Goal: Information Seeking & Learning: Learn about a topic

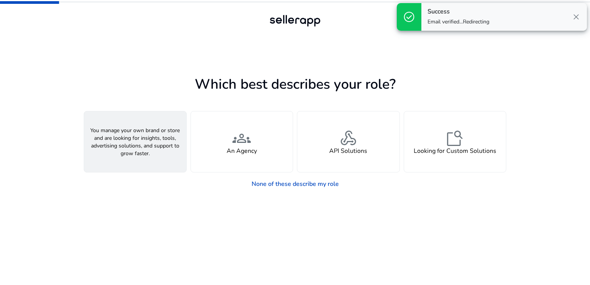
click at [164, 160] on div "person A Seller" at bounding box center [135, 141] width 102 height 61
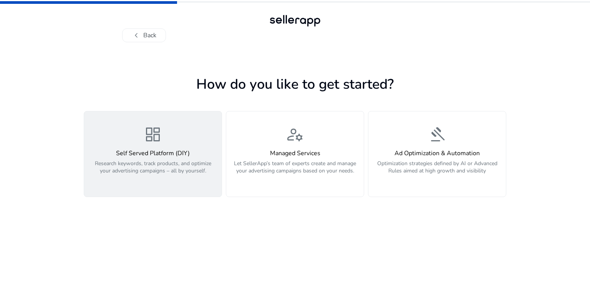
click at [176, 158] on div "Self Served Platform (DIY) Research keywords, track products, and optimize your…" at bounding box center [153, 166] width 128 height 33
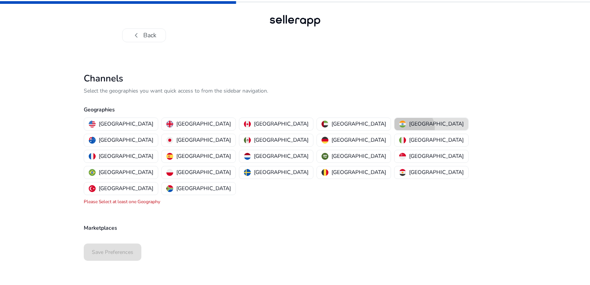
click at [409, 127] on p "[GEOGRAPHIC_DATA]" at bounding box center [436, 124] width 55 height 8
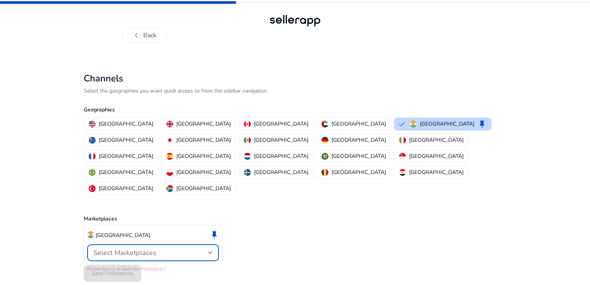
click at [194, 248] on div "Select Marketplaces" at bounding box center [150, 252] width 115 height 8
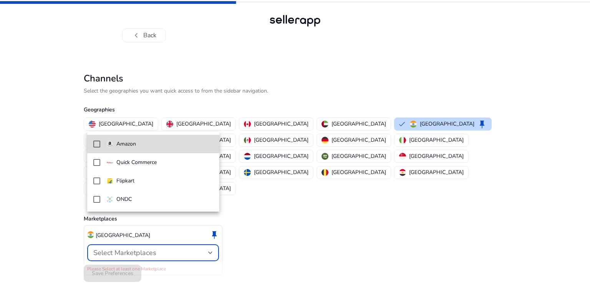
click at [150, 139] on mat-option "Amazon" at bounding box center [153, 144] width 132 height 18
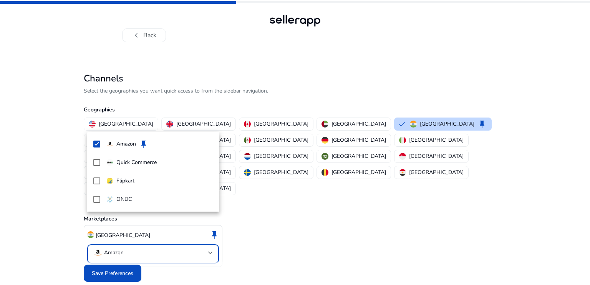
click at [117, 250] on div at bounding box center [295, 142] width 590 height 285
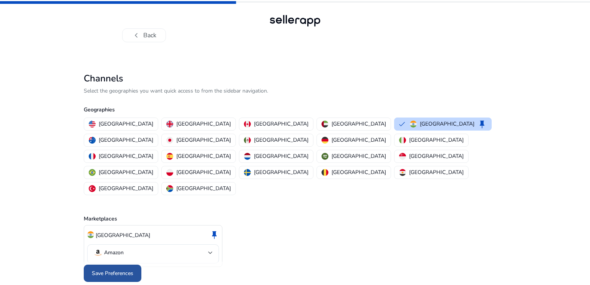
click at [129, 269] on span "Save Preferences" at bounding box center [112, 273] width 41 height 8
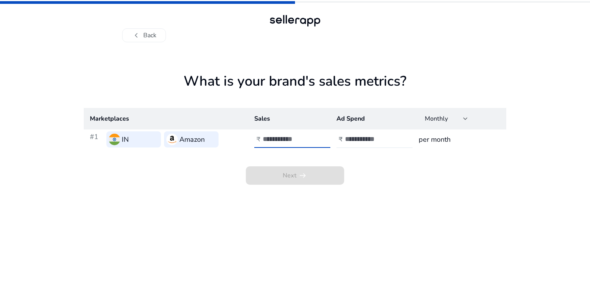
click at [263, 142] on input "number" at bounding box center [289, 139] width 52 height 8
type input "*"
click at [377, 141] on input "number" at bounding box center [371, 139] width 52 height 8
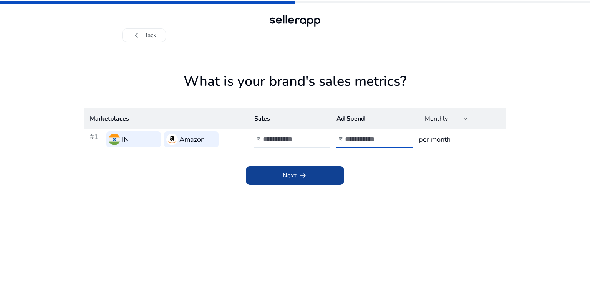
type input "*"
click at [302, 176] on span "arrow_right_alt" at bounding box center [302, 175] width 9 height 9
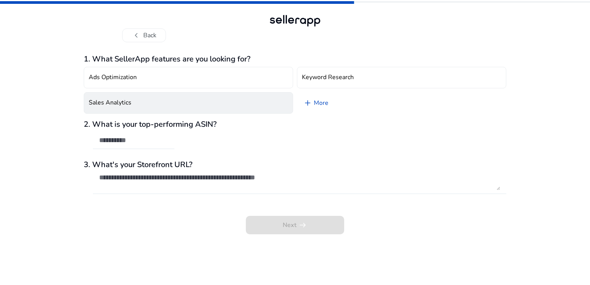
click at [171, 103] on button "Sales Analytics" at bounding box center [188, 103] width 209 height 22
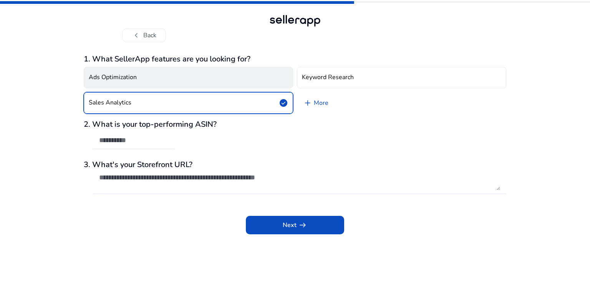
click at [154, 81] on button "Ads Optimization" at bounding box center [188, 78] width 209 height 22
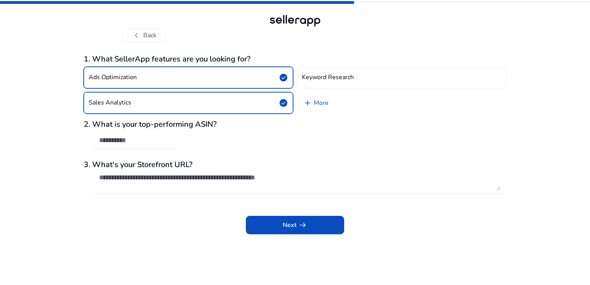
click at [153, 147] on div at bounding box center [133, 140] width 69 height 17
click at [278, 224] on span at bounding box center [295, 225] width 98 height 18
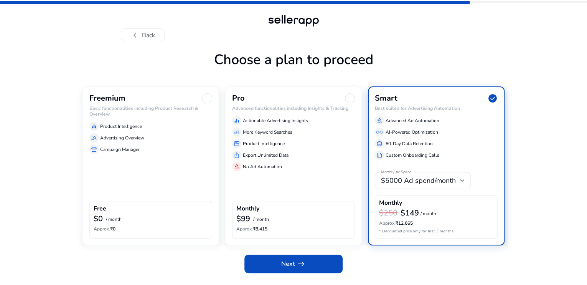
scroll to position [18, 0]
click at [136, 188] on div "Freemium Basic functionalities including Product Research & Overview equalizer …" at bounding box center [151, 165] width 137 height 159
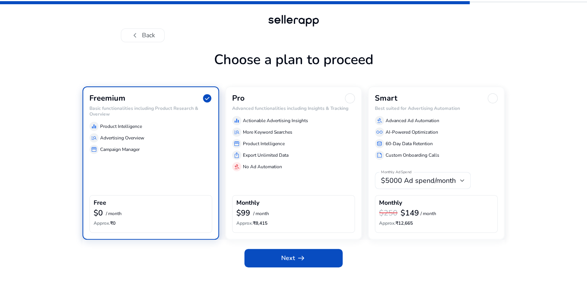
scroll to position [12, 0]
click at [253, 267] on span at bounding box center [294, 258] width 98 height 18
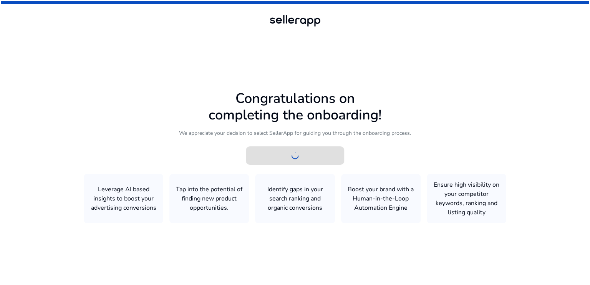
scroll to position [0, 0]
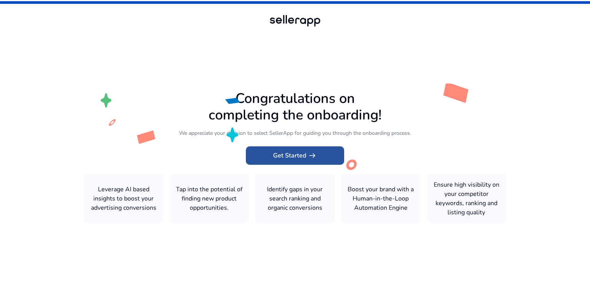
click at [301, 151] on span "Get Started arrow_right_alt" at bounding box center [295, 155] width 44 height 9
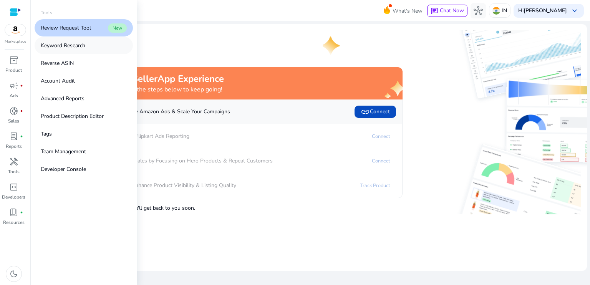
click at [76, 46] on p "Keyword Research" at bounding box center [63, 45] width 45 height 8
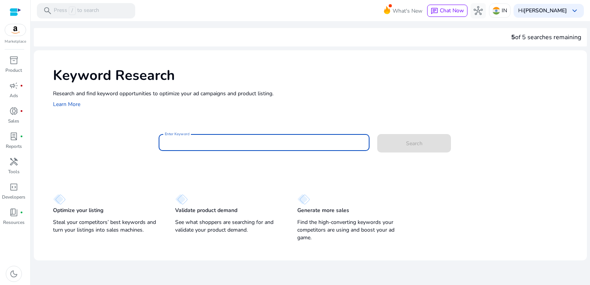
click at [181, 139] on input "Enter Keyword" at bounding box center [264, 142] width 199 height 8
paste input "**********"
click at [377, 134] on button "Search" at bounding box center [414, 143] width 74 height 18
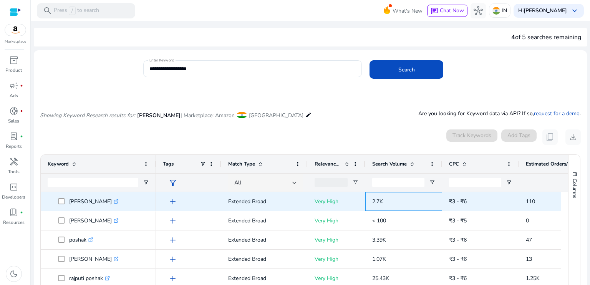
click at [373, 203] on span "2.7K" at bounding box center [377, 201] width 11 height 7
click at [382, 203] on span "2.7K" at bounding box center [377, 201] width 11 height 7
drag, startPoint x: 370, startPoint y: 202, endPoint x: 389, endPoint y: 201, distance: 19.2
click at [389, 201] on div "2.7K" at bounding box center [403, 201] width 77 height 19
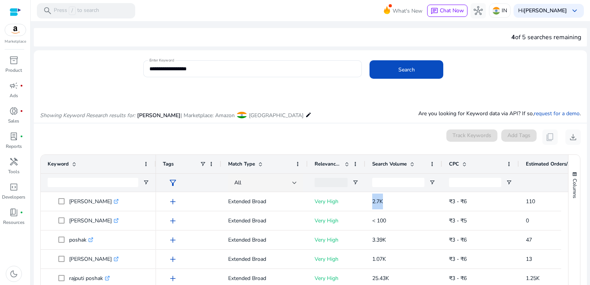
click at [379, 190] on div at bounding box center [398, 183] width 52 height 18
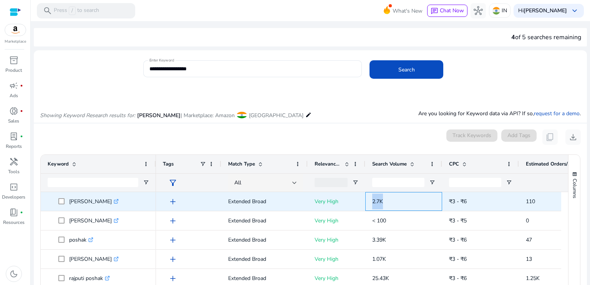
click at [389, 204] on p "2.7K" at bounding box center [403, 202] width 63 height 16
drag, startPoint x: 70, startPoint y: 202, endPoint x: 117, endPoint y: 206, distance: 47.4
click at [117, 206] on p "[PERSON_NAME] .st0{fill:#2c8af8}" at bounding box center [94, 202] width 50 height 16
click at [68, 196] on span at bounding box center [63, 202] width 11 height 16
drag, startPoint x: 68, startPoint y: 196, endPoint x: 118, endPoint y: 204, distance: 50.2
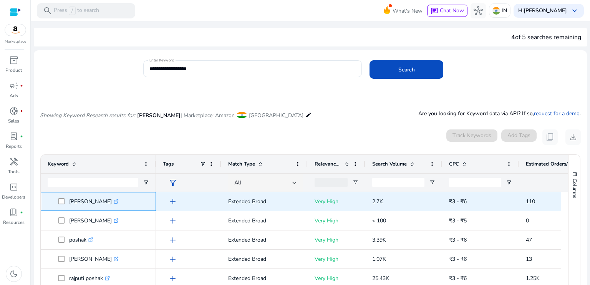
click at [118, 204] on span "[PERSON_NAME] .st0{fill:#2c8af8}" at bounding box center [103, 202] width 91 height 16
copy span "[PERSON_NAME]"
drag, startPoint x: 370, startPoint y: 201, endPoint x: 385, endPoint y: 202, distance: 15.4
click at [385, 202] on div "2.7K" at bounding box center [403, 201] width 77 height 19
copy span "2.7K"
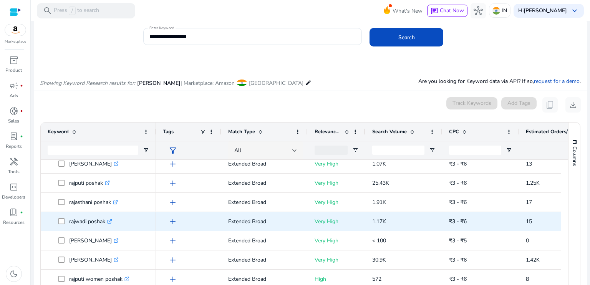
scroll to position [108, 0]
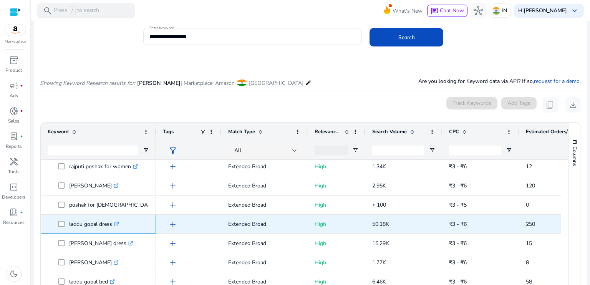
drag, startPoint x: 67, startPoint y: 224, endPoint x: 113, endPoint y: 230, distance: 46.4
click at [113, 230] on span "laddu gopal dress .st0{fill:#2c8af8}" at bounding box center [103, 224] width 91 height 16
copy span "laddu gopal dress"
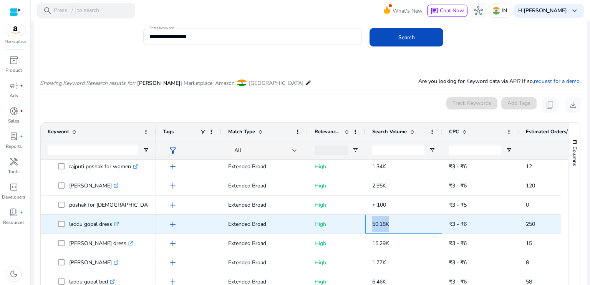
drag, startPoint x: 372, startPoint y: 224, endPoint x: 389, endPoint y: 227, distance: 17.1
click at [389, 227] on p "50.18K" at bounding box center [403, 224] width 63 height 16
copy span "50.18K"
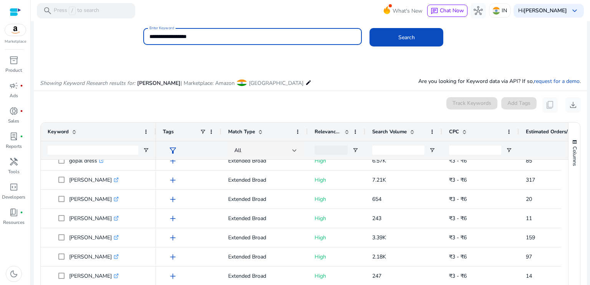
click at [223, 32] on input "**********" at bounding box center [252, 36] width 207 height 8
type input "**********"
click at [369, 28] on button "Search" at bounding box center [406, 37] width 74 height 18
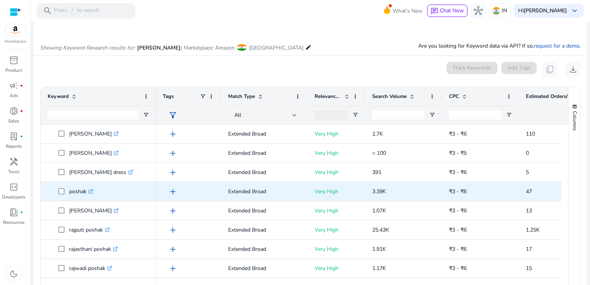
scroll to position [66, 0]
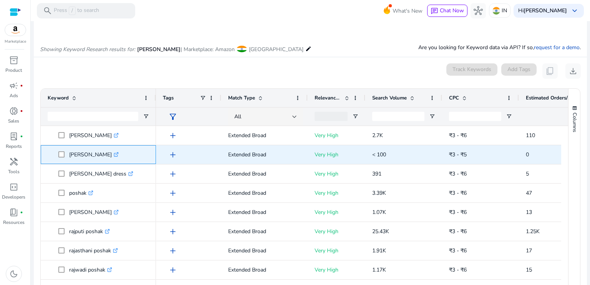
click at [64, 155] on span "ladoo gopal poshak .st0{fill:#2c8af8}" at bounding box center [103, 155] width 91 height 16
copy span "[PERSON_NAME]"
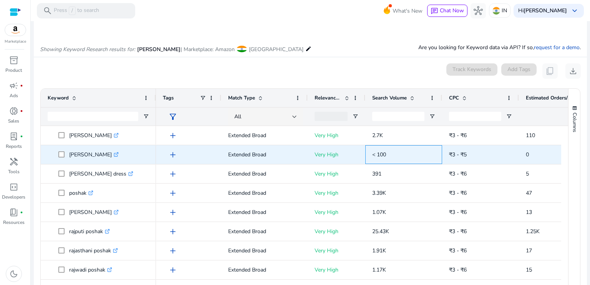
drag, startPoint x: 375, startPoint y: 154, endPoint x: 389, endPoint y: 154, distance: 13.8
click at [389, 154] on p "< 100" at bounding box center [403, 155] width 63 height 16
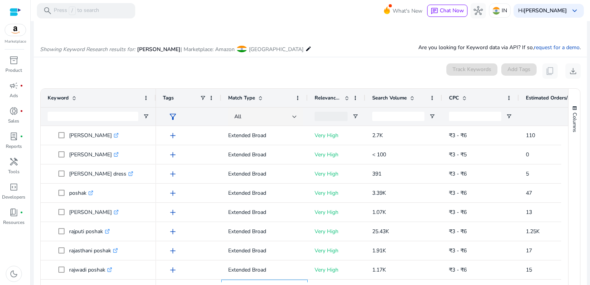
scroll to position [0, 0]
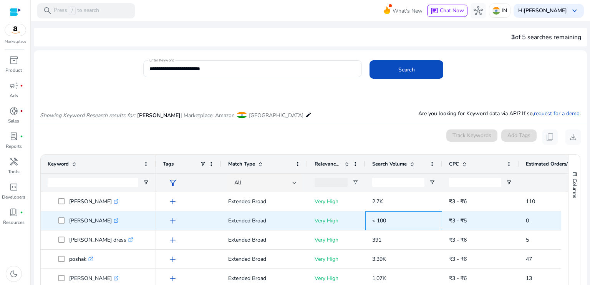
click at [372, 223] on span "< 100" at bounding box center [379, 220] width 14 height 7
drag, startPoint x: 372, startPoint y: 220, endPoint x: 389, endPoint y: 220, distance: 16.9
click at [389, 220] on p "< 100" at bounding box center [403, 221] width 63 height 16
copy span "< 100"
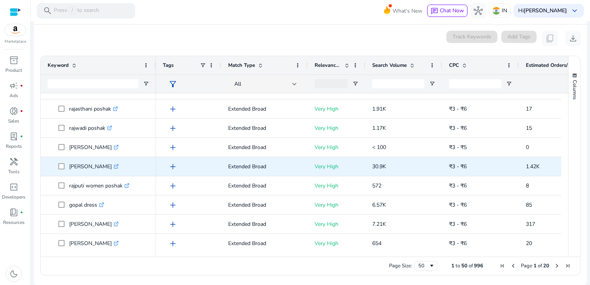
scroll to position [109, 0]
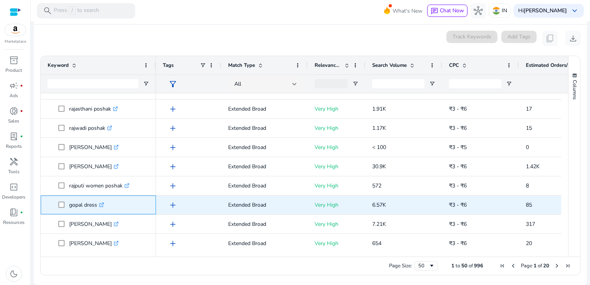
drag, startPoint x: 98, startPoint y: 207, endPoint x: 56, endPoint y: 203, distance: 41.3
click at [56, 203] on span "gopal dress .st0{fill:#2c8af8}" at bounding box center [98, 205] width 101 height 16
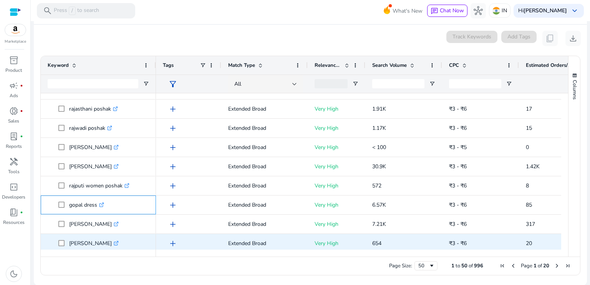
copy span "gopal dress"
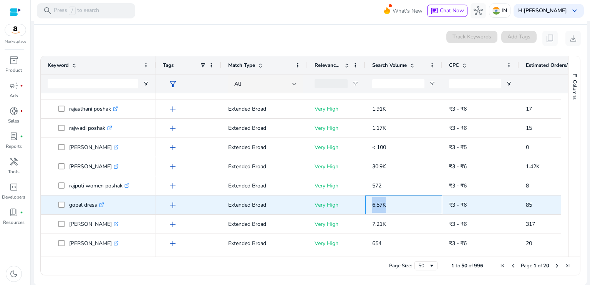
drag, startPoint x: 367, startPoint y: 206, endPoint x: 391, endPoint y: 206, distance: 23.8
click at [391, 206] on div "6.57K" at bounding box center [403, 204] width 77 height 19
copy span "6.57K"
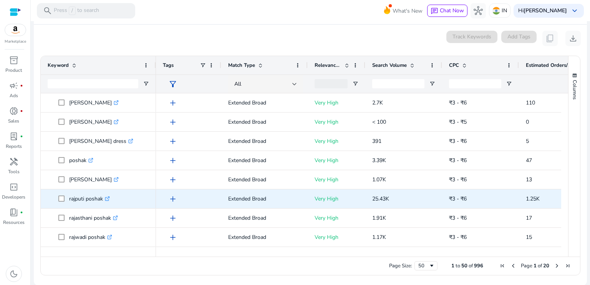
scroll to position [0, 0]
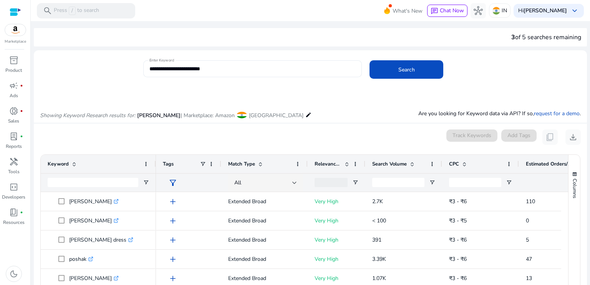
click at [235, 75] on div "**********" at bounding box center [252, 68] width 207 height 17
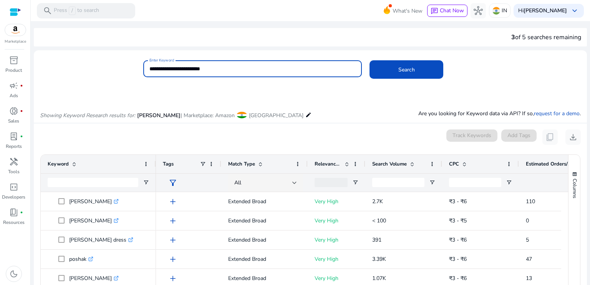
paste input
type input "**********"
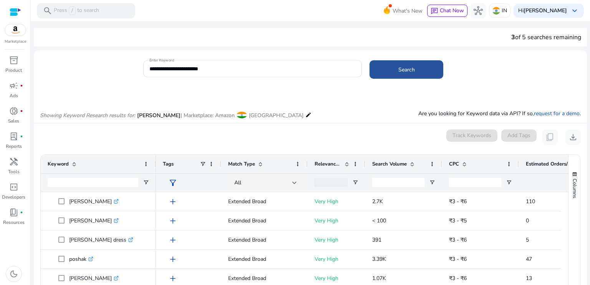
click at [425, 67] on span at bounding box center [406, 69] width 74 height 18
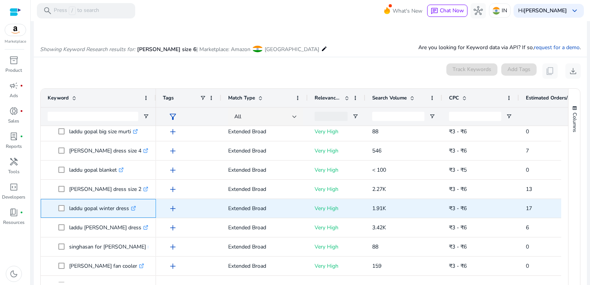
drag, startPoint x: 68, startPoint y: 207, endPoint x: 129, endPoint y: 212, distance: 62.0
click at [129, 212] on span "laddu gopal winter dress .st0{fill:#2c8af8}" at bounding box center [103, 208] width 91 height 16
copy span "laddu gopal winter dress"
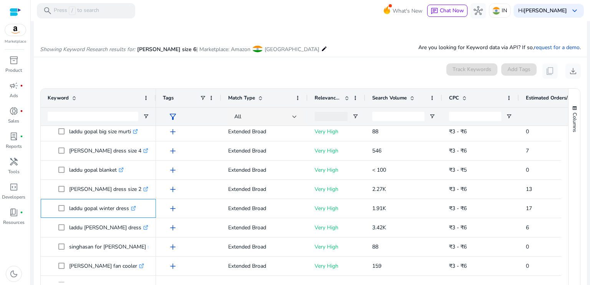
copy span "laddu gopal winter dress"
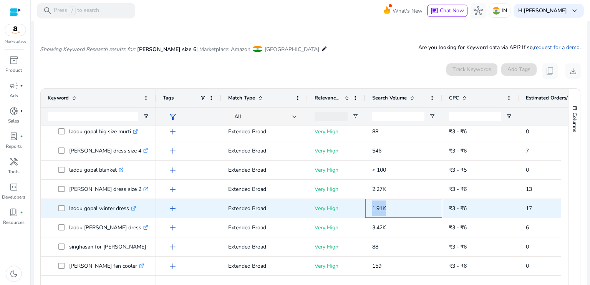
drag, startPoint x: 370, startPoint y: 208, endPoint x: 395, endPoint y: 208, distance: 25.3
click at [395, 208] on div "1.91K" at bounding box center [403, 208] width 77 height 19
copy span "1.91K"
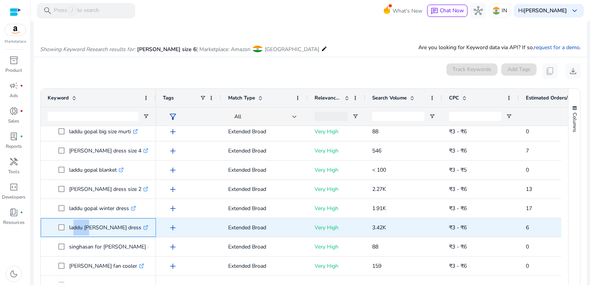
drag, startPoint x: 70, startPoint y: 227, endPoint x: 87, endPoint y: 231, distance: 17.6
click at [87, 231] on p "laddu gopal cotton dress .st0{fill:#2c8af8}" at bounding box center [108, 228] width 79 height 16
click at [68, 227] on span at bounding box center [63, 228] width 11 height 16
drag, startPoint x: 68, startPoint y: 227, endPoint x: 131, endPoint y: 232, distance: 63.6
click at [131, 232] on span "laddu gopal cotton dress .st0{fill:#2c8af8}" at bounding box center [103, 228] width 91 height 16
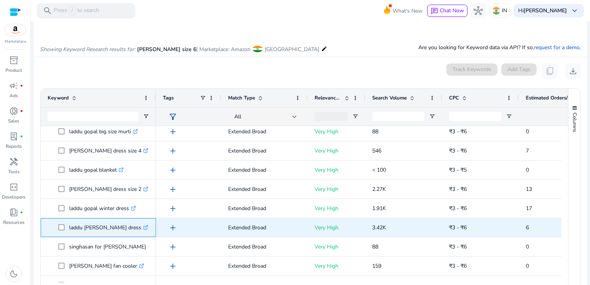
copy span "laddu gopal cotton dress"
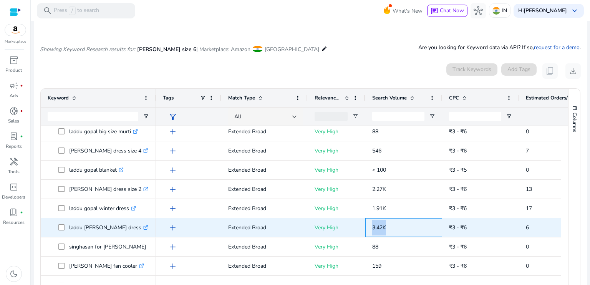
drag, startPoint x: 369, startPoint y: 226, endPoint x: 387, endPoint y: 232, distance: 19.6
click at [387, 232] on div "3.42K" at bounding box center [403, 227] width 77 height 19
copy span "3.42K"
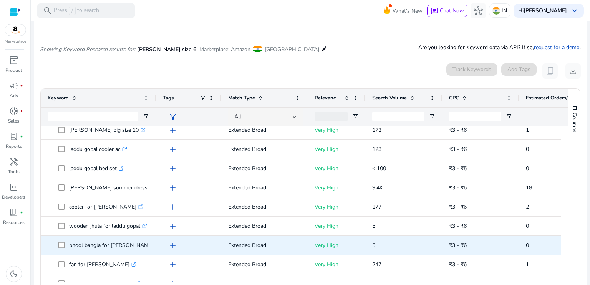
scroll to position [580, 0]
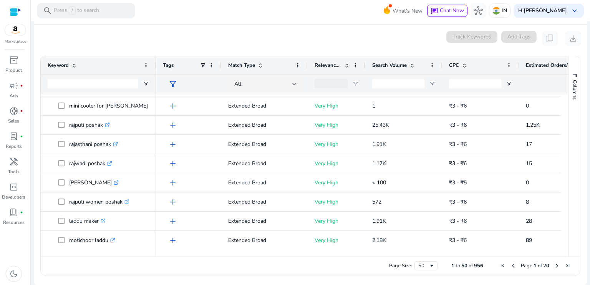
click at [554, 266] on span "Next Page" at bounding box center [557, 266] width 6 height 6
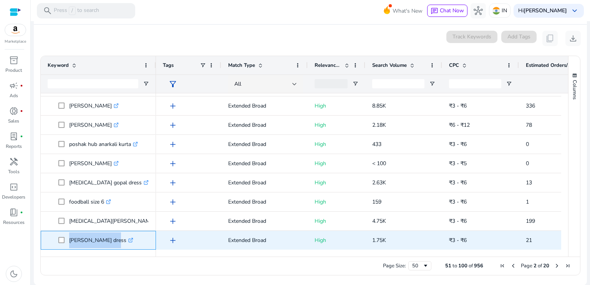
scroll to position [803, 0]
drag, startPoint x: 68, startPoint y: 240, endPoint x: 106, endPoint y: 245, distance: 38.7
click at [106, 245] on span "ladu gopal dress .st0{fill:#2c8af8}" at bounding box center [103, 240] width 91 height 16
click at [68, 243] on span at bounding box center [63, 240] width 11 height 16
drag, startPoint x: 68, startPoint y: 240, endPoint x: 109, endPoint y: 242, distance: 40.8
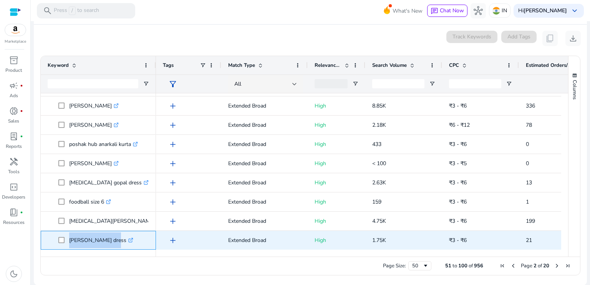
click at [109, 242] on span "ladu gopal dress .st0{fill:#2c8af8}" at bounding box center [103, 240] width 91 height 16
copy span "[PERSON_NAME] dress"
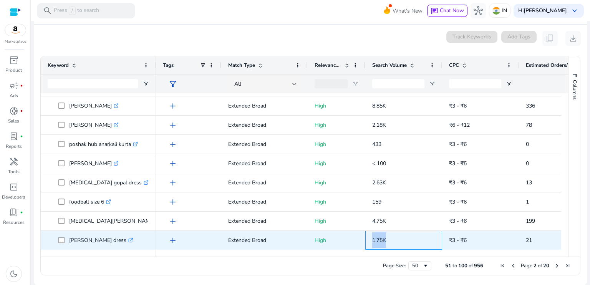
drag, startPoint x: 367, startPoint y: 236, endPoint x: 400, endPoint y: 248, distance: 35.1
click at [400, 248] on div "1.75K" at bounding box center [403, 240] width 77 height 19
copy span "1.75K"
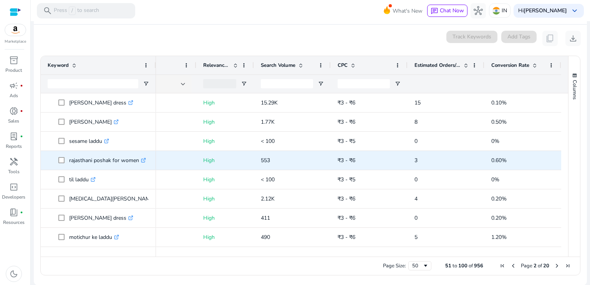
scroll to position [0, 114]
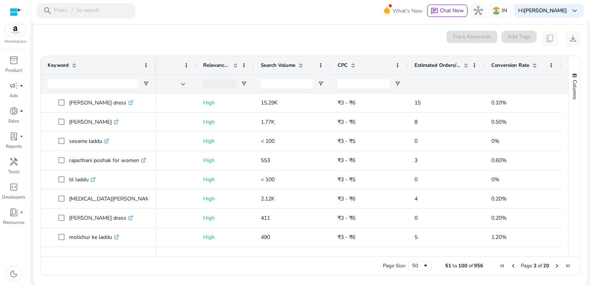
click at [512, 269] on div "Page Size: 50 51 to 100 of 956 Page 2 of 20" at bounding box center [310, 265] width 539 height 18
click at [510, 267] on span "Previous Page" at bounding box center [513, 266] width 6 height 6
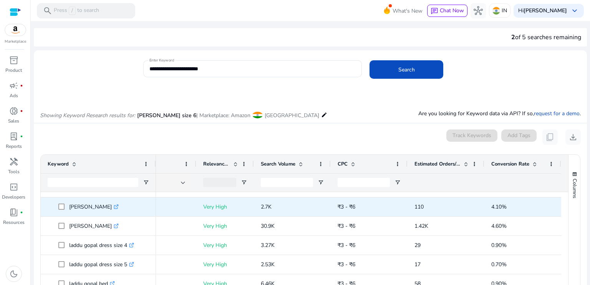
scroll to position [0, 0]
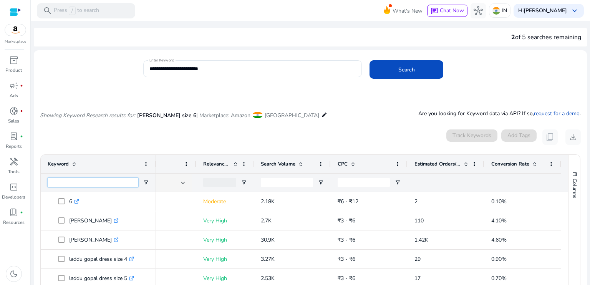
click at [87, 182] on input "Keyword Filter Input" at bounding box center [93, 182] width 91 height 9
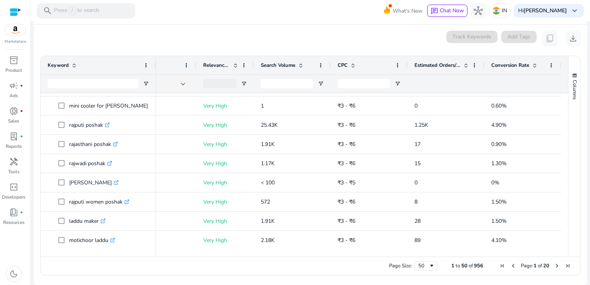
click at [554, 265] on span "Next Page" at bounding box center [557, 266] width 6 height 6
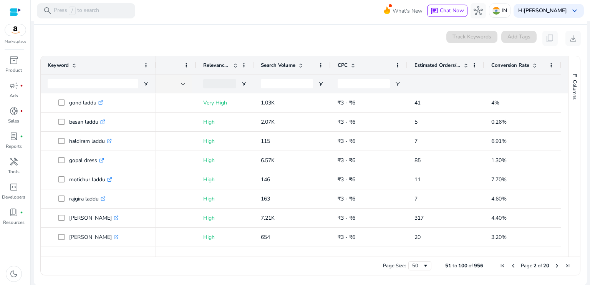
click at [554, 265] on span "Next Page" at bounding box center [557, 266] width 6 height 6
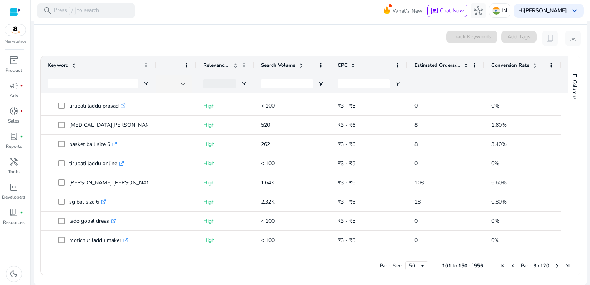
click at [554, 267] on span "Next Page" at bounding box center [557, 266] width 6 height 6
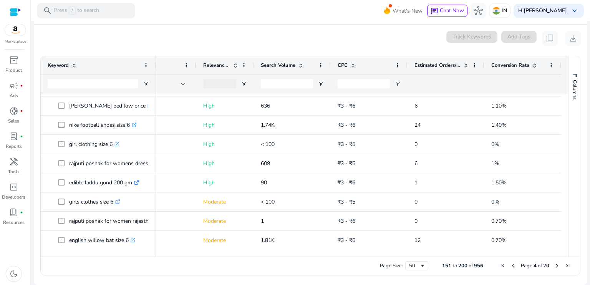
click at [554, 266] on span "Next Page" at bounding box center [557, 266] width 6 height 6
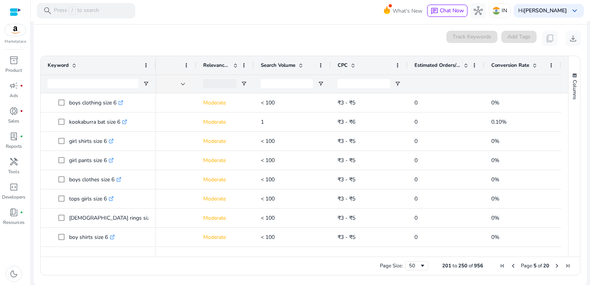
click at [499, 266] on span "First Page" at bounding box center [502, 266] width 6 height 6
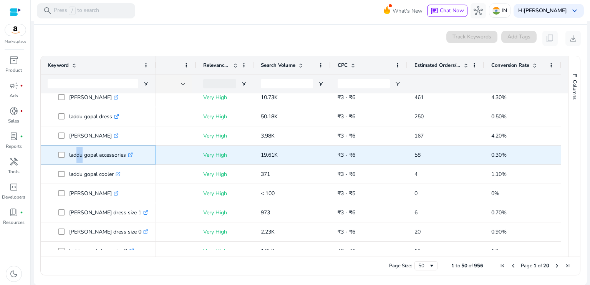
drag, startPoint x: 72, startPoint y: 154, endPoint x: 80, endPoint y: 154, distance: 7.7
click at [80, 154] on p "laddu gopal accessories .st0{fill:#2c8af8}" at bounding box center [101, 155] width 64 height 16
drag, startPoint x: 67, startPoint y: 154, endPoint x: 129, endPoint y: 154, distance: 62.2
click at [129, 154] on span "laddu gopal accessories .st0{fill:#2c8af8}" at bounding box center [103, 155] width 91 height 16
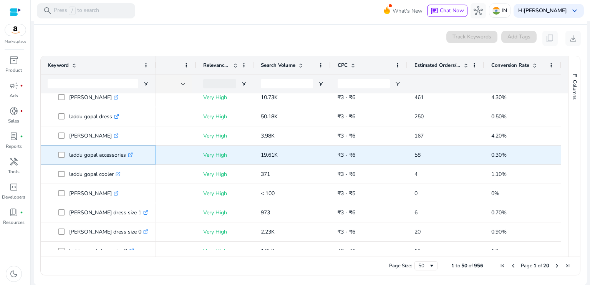
copy span "laddu gopal accessories"
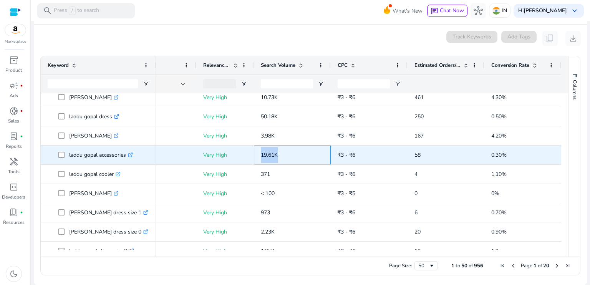
drag, startPoint x: 256, startPoint y: 158, endPoint x: 279, endPoint y: 156, distance: 22.3
click at [279, 156] on div "19.61K" at bounding box center [292, 155] width 77 height 19
copy span "19.61K"
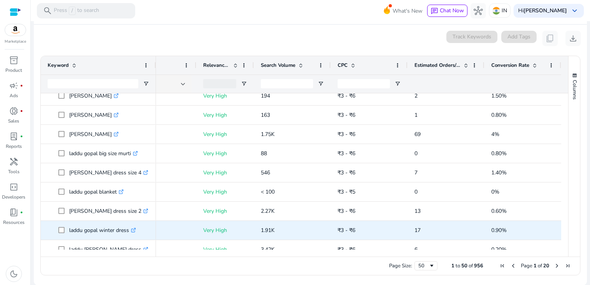
scroll to position [316, 0]
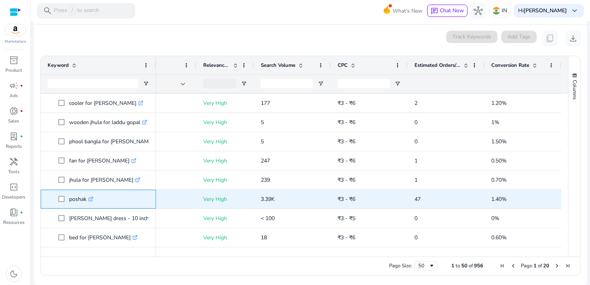
drag, startPoint x: 69, startPoint y: 196, endPoint x: 84, endPoint y: 200, distance: 15.9
click at [84, 200] on p "poshak .st0{fill:#2c8af8}" at bounding box center [81, 199] width 24 height 16
drag, startPoint x: 68, startPoint y: 198, endPoint x: 89, endPoint y: 202, distance: 21.5
click at [89, 202] on span "poshak .st0{fill:#2c8af8}" at bounding box center [103, 199] width 91 height 16
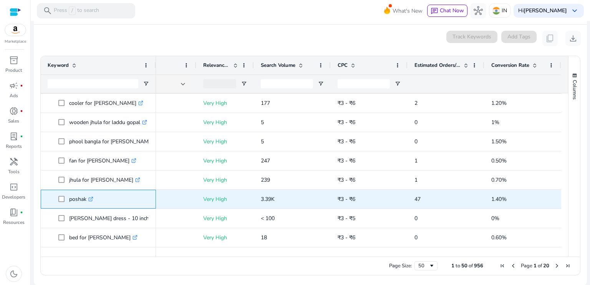
copy span "poshak"
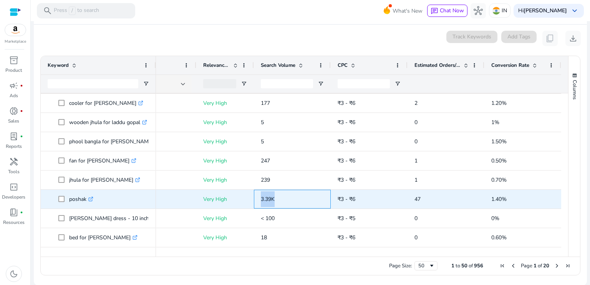
drag, startPoint x: 255, startPoint y: 199, endPoint x: 278, endPoint y: 201, distance: 23.5
click at [278, 201] on div "3.39K" at bounding box center [292, 199] width 77 height 19
copy span "3.39K"
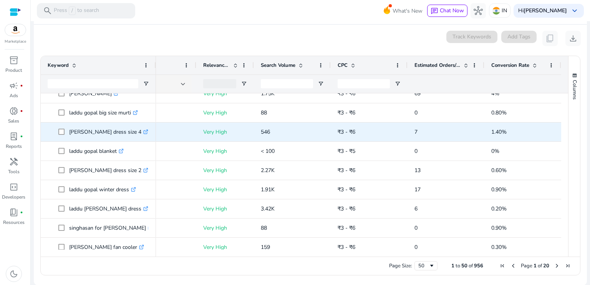
scroll to position [355, 0]
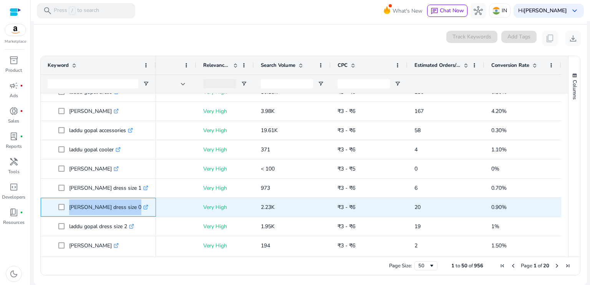
drag, startPoint x: 68, startPoint y: 207, endPoint x: 129, endPoint y: 204, distance: 60.7
click at [129, 204] on span "laddu gopal dress size 0 .st0{fill:#2c8af8}" at bounding box center [103, 207] width 91 height 16
click at [67, 205] on span at bounding box center [63, 207] width 11 height 16
drag, startPoint x: 68, startPoint y: 205, endPoint x: 124, endPoint y: 207, distance: 56.5
click at [124, 207] on span "laddu gopal dress size 0 .st0{fill:#2c8af8}" at bounding box center [103, 207] width 91 height 16
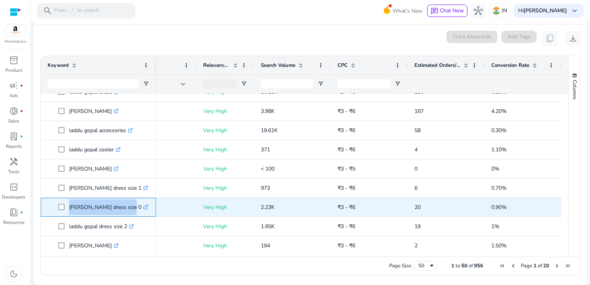
click at [124, 207] on p "laddu gopal dress size 0 .st0{fill:#2c8af8}" at bounding box center [108, 207] width 79 height 16
drag, startPoint x: 69, startPoint y: 205, endPoint x: 126, endPoint y: 210, distance: 57.4
click at [126, 210] on p "laddu gopal dress size 0 .st0{fill:#2c8af8}" at bounding box center [108, 207] width 79 height 16
copy p "laddu gopal dress size 0"
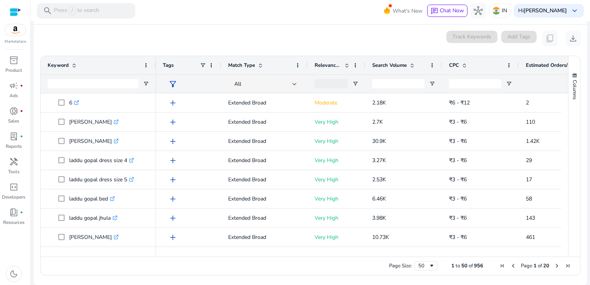
scroll to position [0, 114]
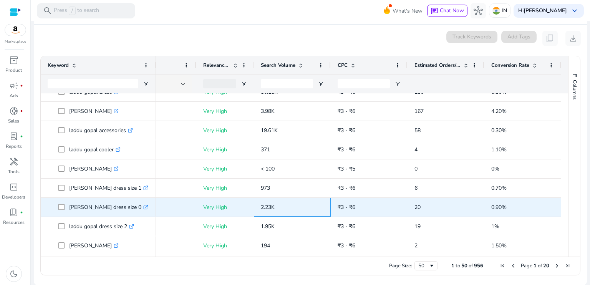
click at [261, 205] on span "2.23K" at bounding box center [268, 206] width 14 height 7
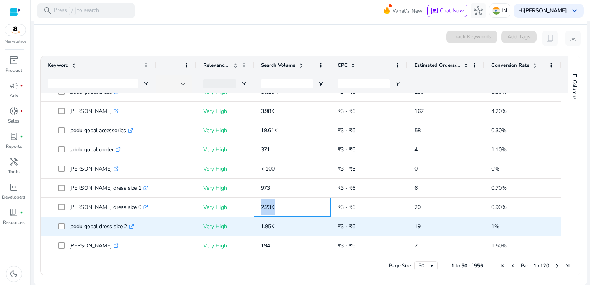
copy span "2.23K"
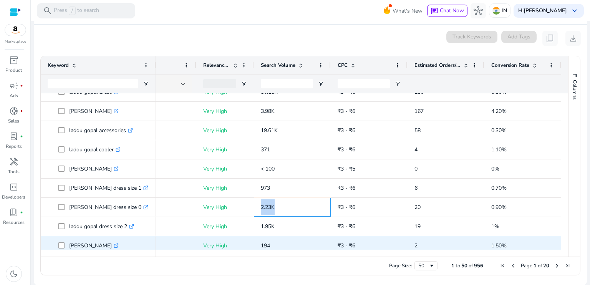
scroll to position [184, 0]
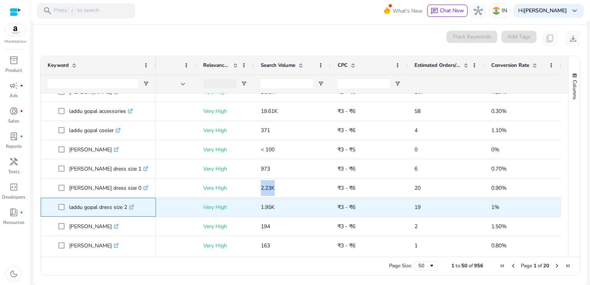
drag, startPoint x: 69, startPoint y: 209, endPoint x: 131, endPoint y: 210, distance: 62.6
click at [131, 210] on p "laddu gopal dress size 2 .st0{fill:#2c8af8}" at bounding box center [101, 207] width 65 height 16
copy p "laddu gopal dress size 2"
drag, startPoint x: 256, startPoint y: 199, endPoint x: 284, endPoint y: 213, distance: 32.1
click at [284, 213] on div "1.95K" at bounding box center [292, 207] width 77 height 19
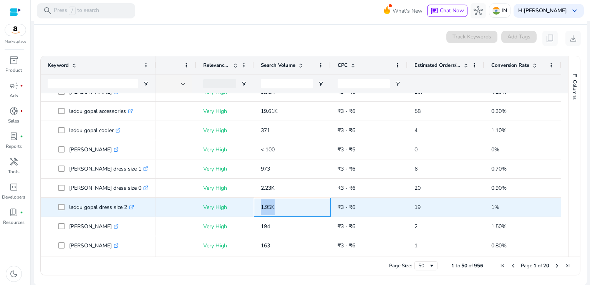
copy span "1.95K"
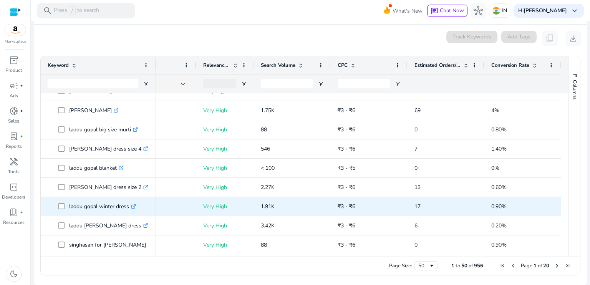
scroll to position [0, 0]
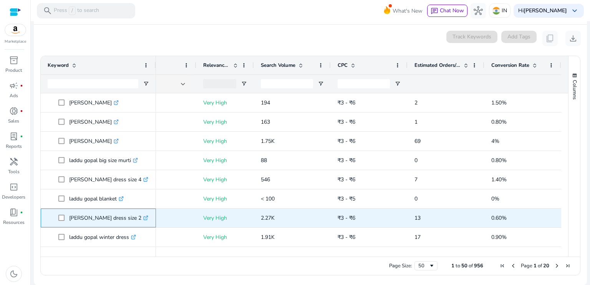
click at [94, 220] on p "laddu gopal winter dress size 2 .st0{fill:#2c8af8}" at bounding box center [108, 218] width 79 height 16
drag, startPoint x: 71, startPoint y: 216, endPoint x: 130, endPoint y: 218, distance: 59.5
click at [130, 218] on p "laddu gopal winter dress size 2 .st0{fill:#2c8af8}" at bounding box center [108, 218] width 79 height 16
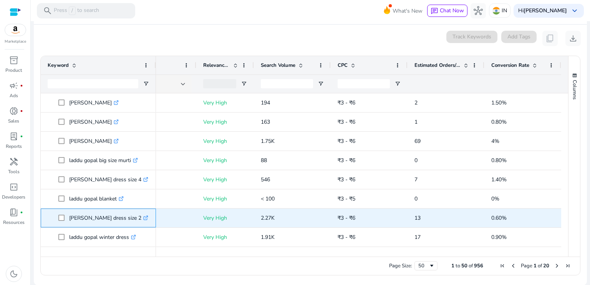
drag, startPoint x: 68, startPoint y: 217, endPoint x: 146, endPoint y: 218, distance: 78.3
click at [146, 218] on span "laddu gopal winter dress size 2 .st0{fill:#2c8af8}" at bounding box center [103, 218] width 91 height 16
copy span "laddu gopal winter dress size 2"
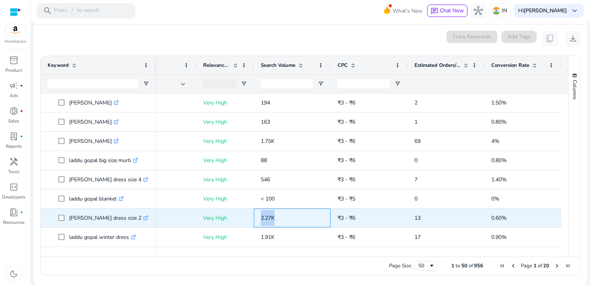
drag, startPoint x: 260, startPoint y: 219, endPoint x: 277, endPoint y: 217, distance: 17.8
click at [277, 217] on p "2.27K" at bounding box center [292, 218] width 63 height 16
copy span "2.27K"
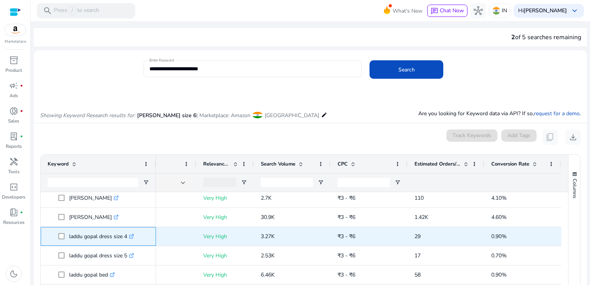
drag, startPoint x: 71, startPoint y: 237, endPoint x: 126, endPoint y: 238, distance: 55.3
click at [126, 238] on p "laddu gopal dress size 4 .st0{fill:#2c8af8}" at bounding box center [101, 236] width 65 height 16
click at [70, 237] on p "laddu gopal dress size 4 .st0{fill:#2c8af8}" at bounding box center [101, 236] width 65 height 16
drag, startPoint x: 68, startPoint y: 235, endPoint x: 135, endPoint y: 241, distance: 67.5
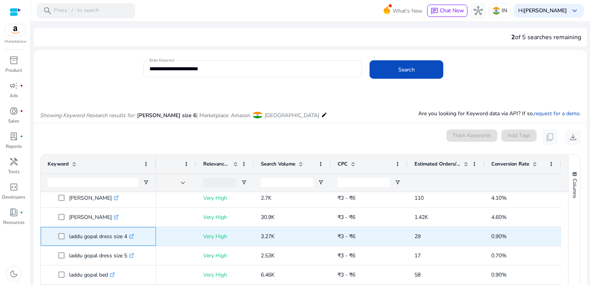
click at [135, 241] on span "laddu gopal dress size 4 .st0{fill:#2c8af8}" at bounding box center [103, 236] width 91 height 16
copy span "laddu gopal dress size 4"
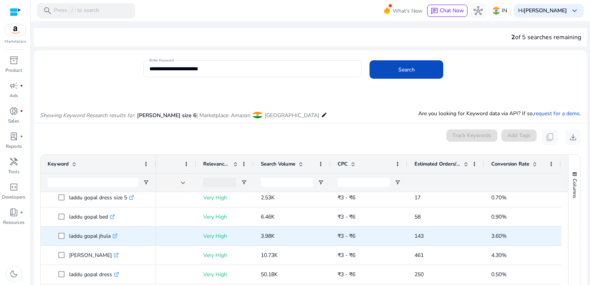
scroll to position [48, 0]
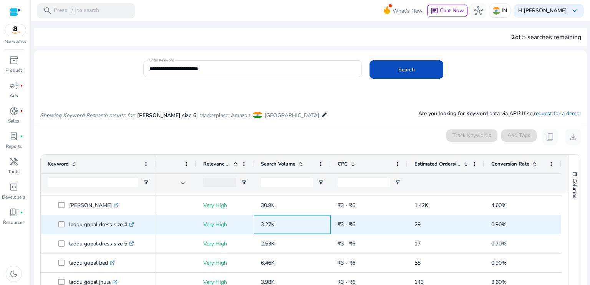
click at [261, 224] on span "3.27K" at bounding box center [268, 224] width 14 height 7
drag, startPoint x: 259, startPoint y: 224, endPoint x: 270, endPoint y: 225, distance: 11.2
click at [270, 225] on span "3.27K" at bounding box center [268, 224] width 14 height 7
copy span "3.27K"
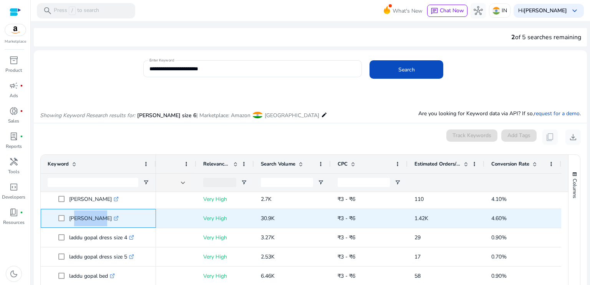
drag, startPoint x: 70, startPoint y: 218, endPoint x: 94, endPoint y: 220, distance: 24.6
click at [94, 220] on p "laddu gopal .st0{fill:#2c8af8}" at bounding box center [94, 218] width 50 height 16
drag, startPoint x: 69, startPoint y: 219, endPoint x: 100, endPoint y: 221, distance: 30.8
click at [100, 221] on p "laddu gopal .st0{fill:#2c8af8}" at bounding box center [94, 218] width 50 height 16
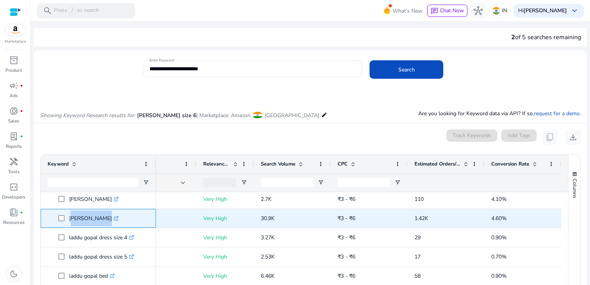
copy p "[PERSON_NAME]"
drag, startPoint x: 255, startPoint y: 220, endPoint x: 273, endPoint y: 220, distance: 17.7
click at [273, 220] on div "30.9K" at bounding box center [292, 218] width 77 height 19
copy span "30.9K"
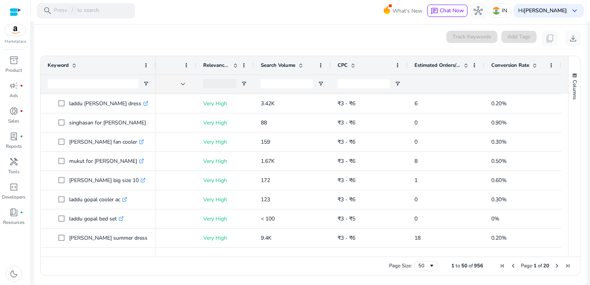
scroll to position [0, 0]
